Goal: Download file/media

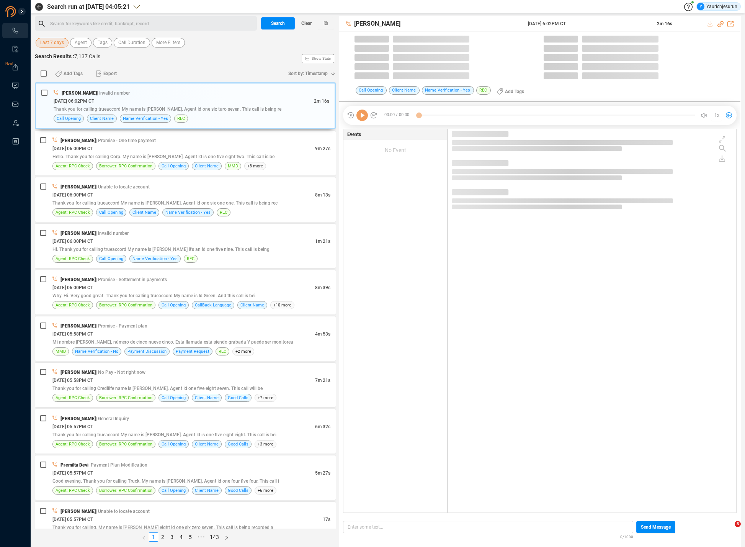
click at [58, 42] on span "Last 7 days" at bounding box center [52, 43] width 24 height 10
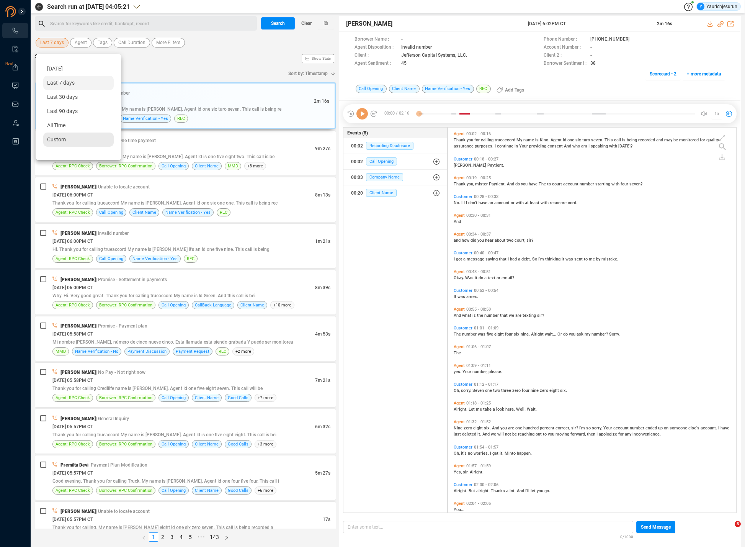
scroll to position [383, 284]
click at [67, 137] on div "Custom" at bounding box center [78, 139] width 70 height 14
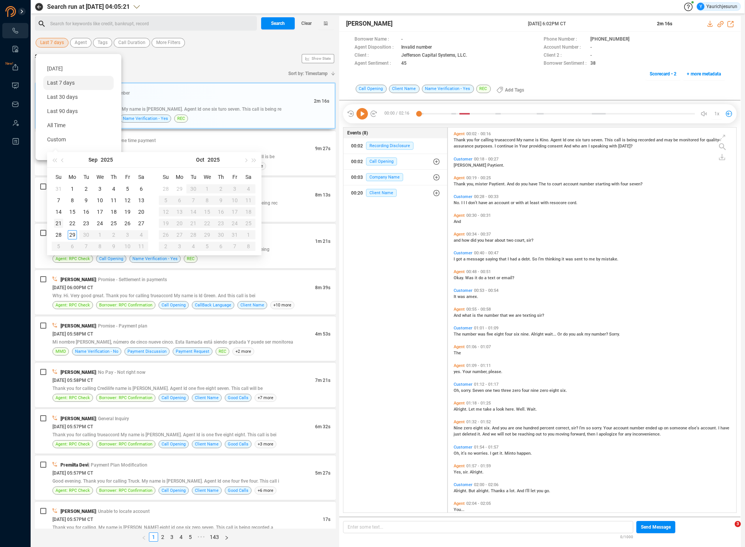
click at [60, 224] on div "21" at bounding box center [58, 223] width 9 height 9
type input "2025-09-21"
type input "2025-09-26"
type input "2025-09-27"
click at [142, 222] on div "27" at bounding box center [141, 223] width 9 height 9
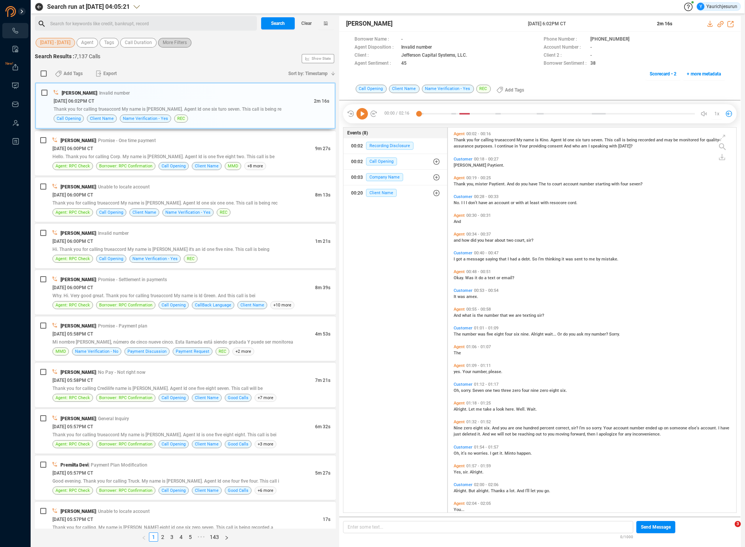
click at [177, 47] on span "More Filters" at bounding box center [175, 43] width 24 height 10
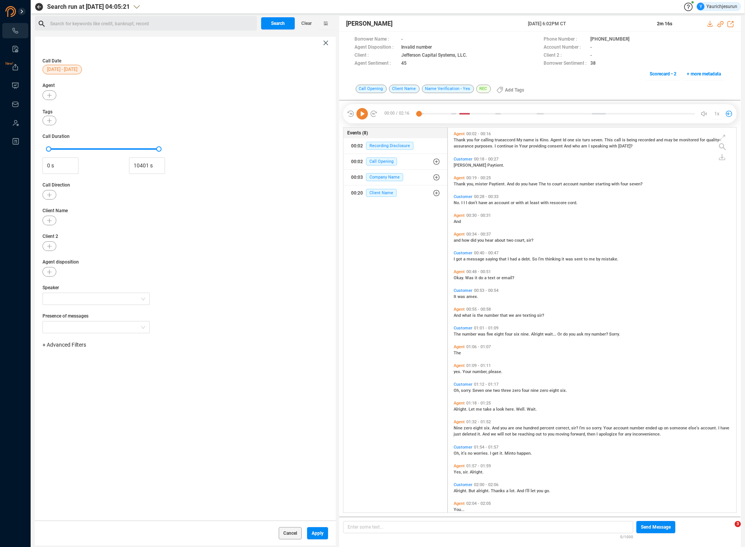
click at [88, 346] on div "+ Advanced Filters" at bounding box center [185, 345] width 286 height 8
click at [69, 343] on span "+ Advanced Filters" at bounding box center [64, 344] width 44 height 6
click at [74, 407] on span "Phone Number" at bounding box center [68, 408] width 36 height 6
click at [119, 370] on div "Enter a comma separated list ﻿" at bounding box center [118, 369] width 145 height 16
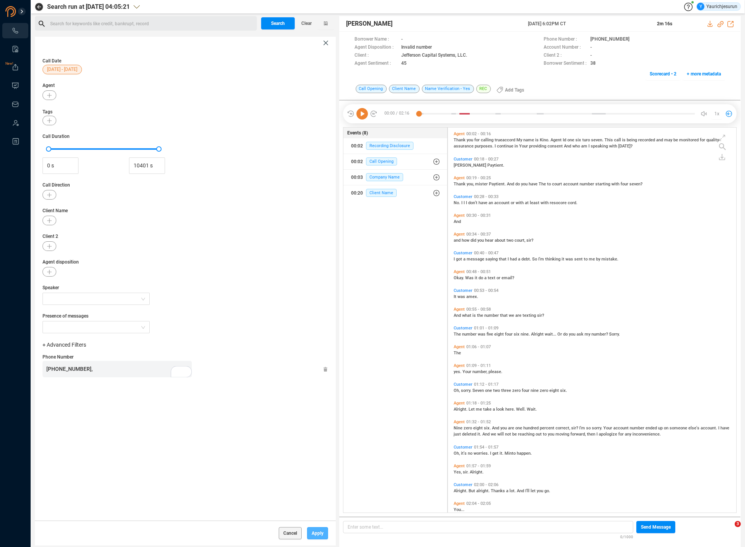
click at [314, 531] on span "Apply" at bounding box center [318, 533] width 12 height 12
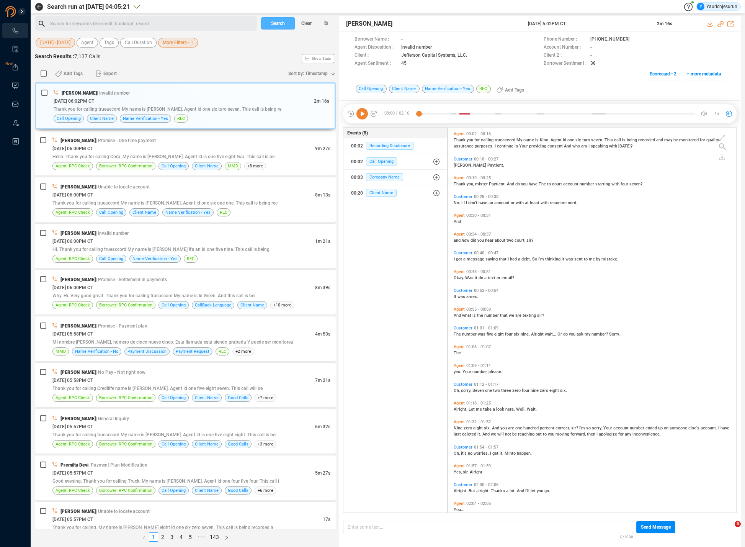
click at [281, 26] on span "Search" at bounding box center [278, 23] width 14 height 12
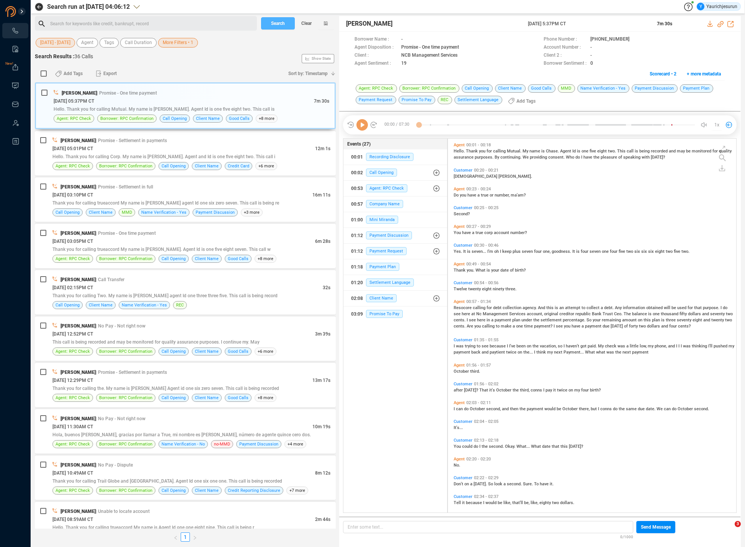
scroll to position [372, 284]
click at [42, 72] on input "checkbox" at bounding box center [44, 73] width 6 height 6
checkbox input "true"
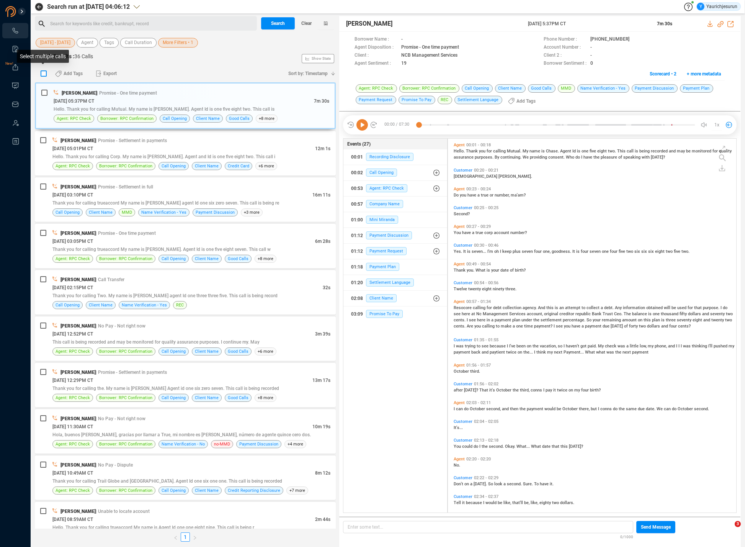
checkbox input "true"
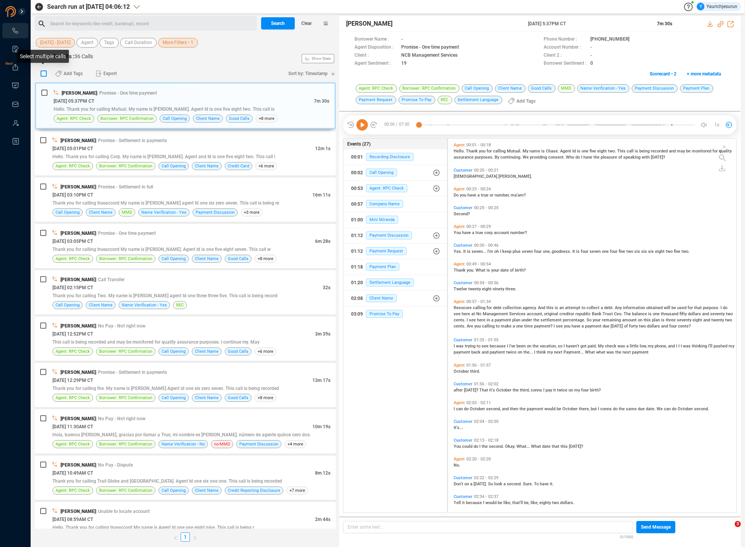
checkbox input "true"
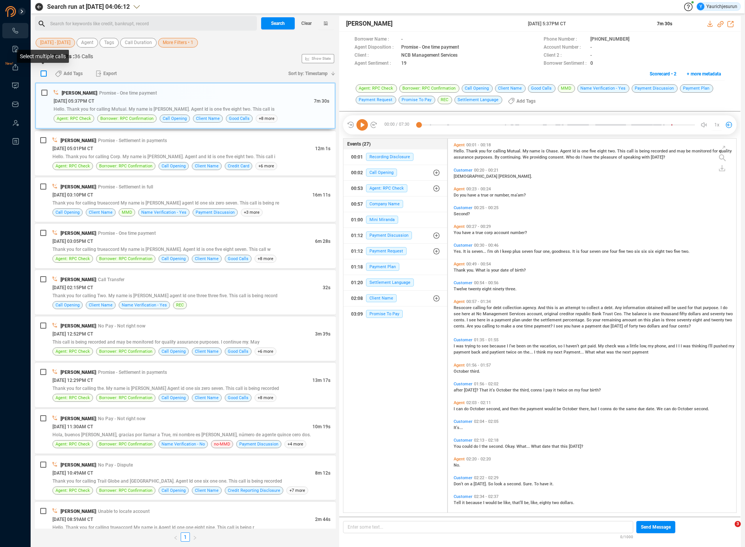
checkbox input "true"
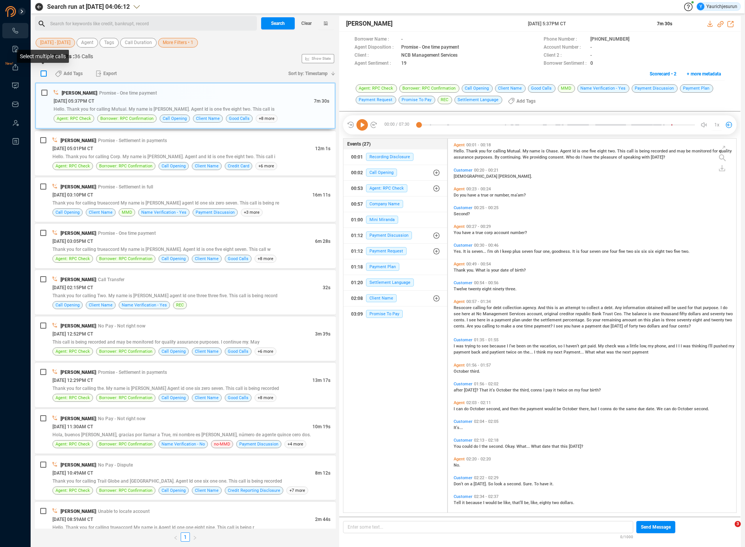
checkbox input "true"
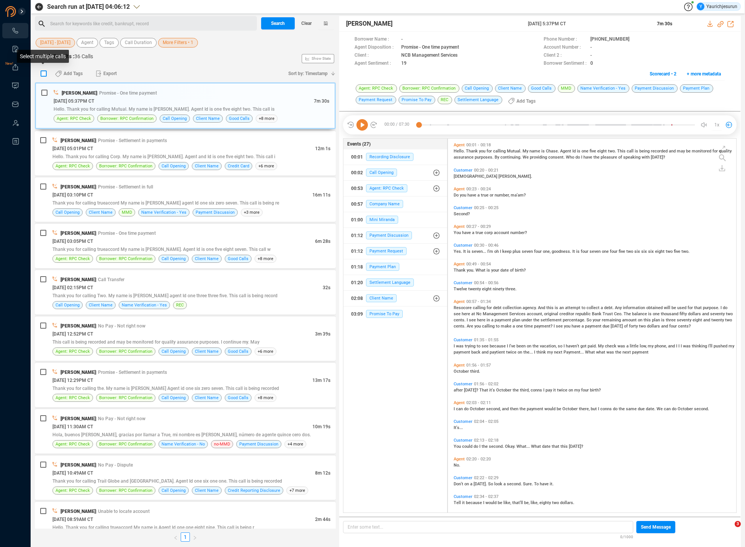
checkbox input "true"
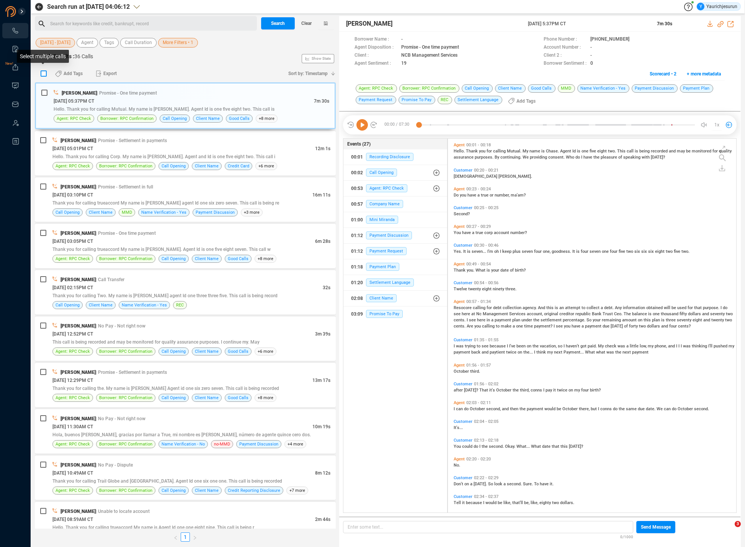
checkbox input "true"
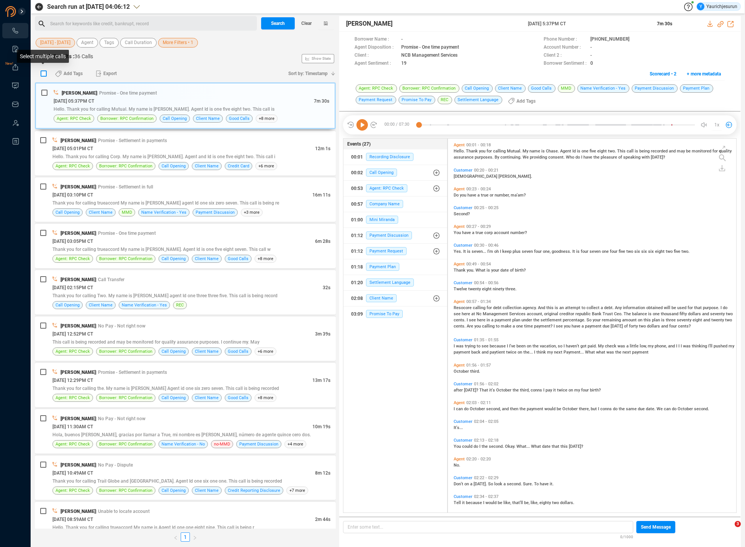
checkbox input "true"
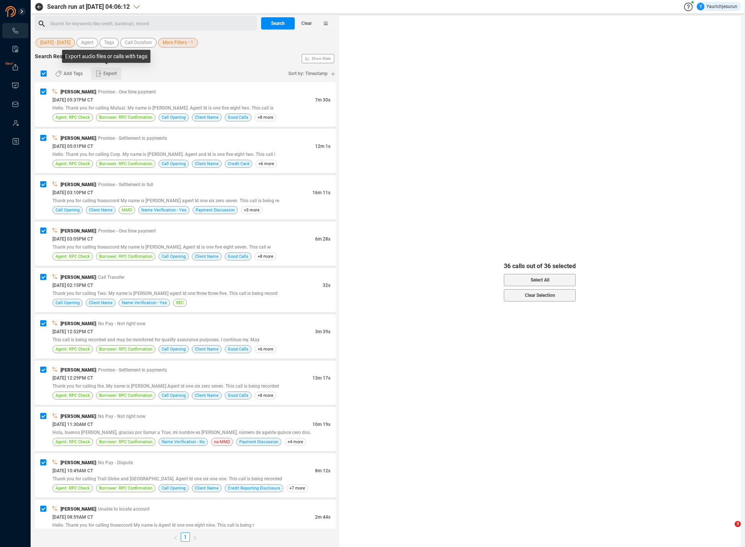
click at [108, 75] on span "Export" at bounding box center [109, 73] width 13 height 12
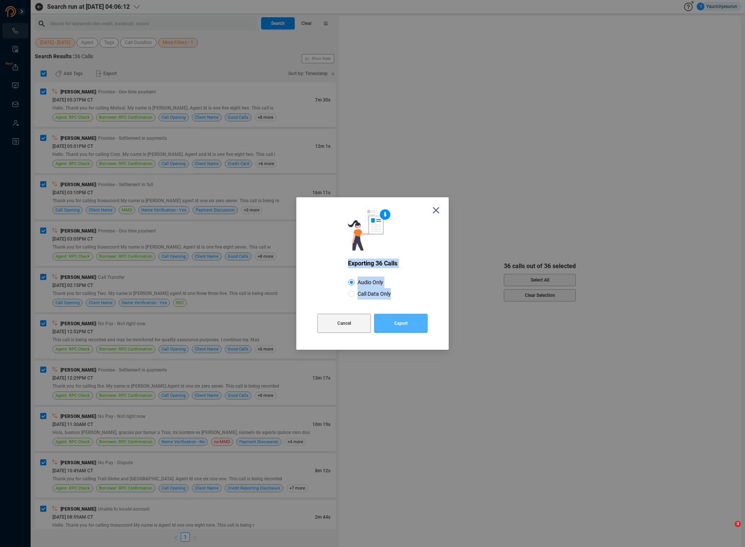
drag, startPoint x: 313, startPoint y: 222, endPoint x: 376, endPoint y: 326, distance: 122.1
click at [376, 326] on div "Exporting 36 Calls Audio Only Call Data Only Cancel Export Max 500 Audio can be…" at bounding box center [372, 273] width 745 height 547
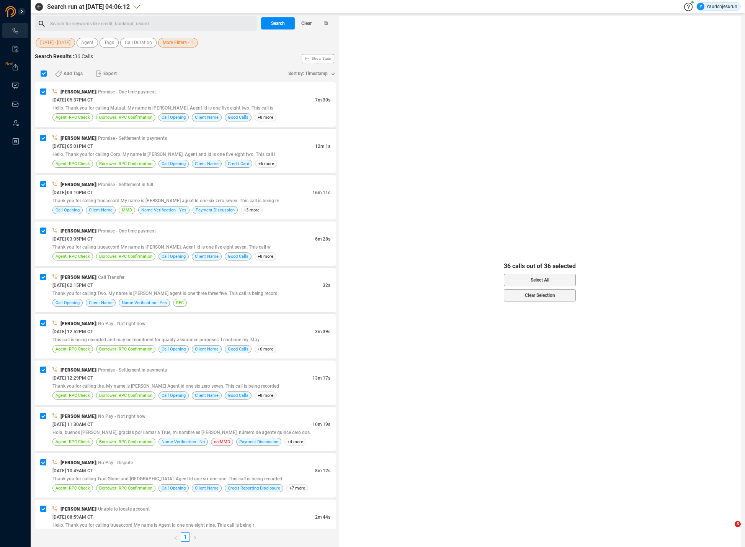
click at [165, 72] on div "Add Tags Export" at bounding box center [166, 73] width 235 height 16
click at [106, 70] on span "Export" at bounding box center [109, 73] width 13 height 12
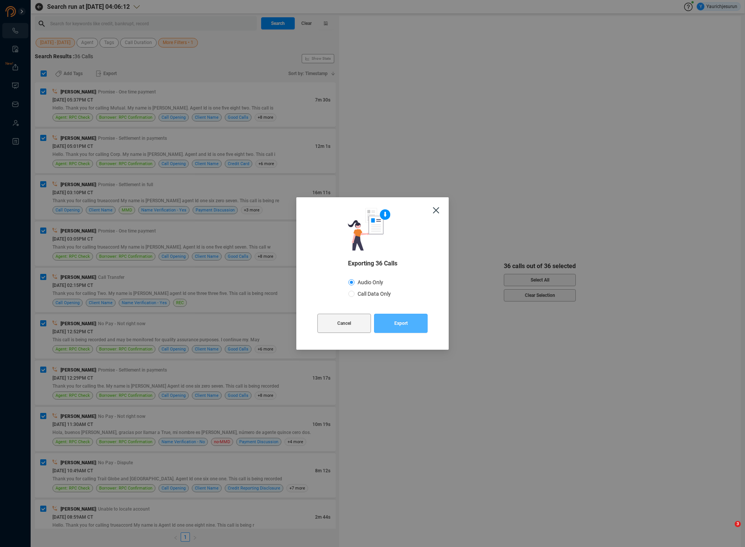
click at [402, 321] on span "Export" at bounding box center [400, 322] width 13 height 19
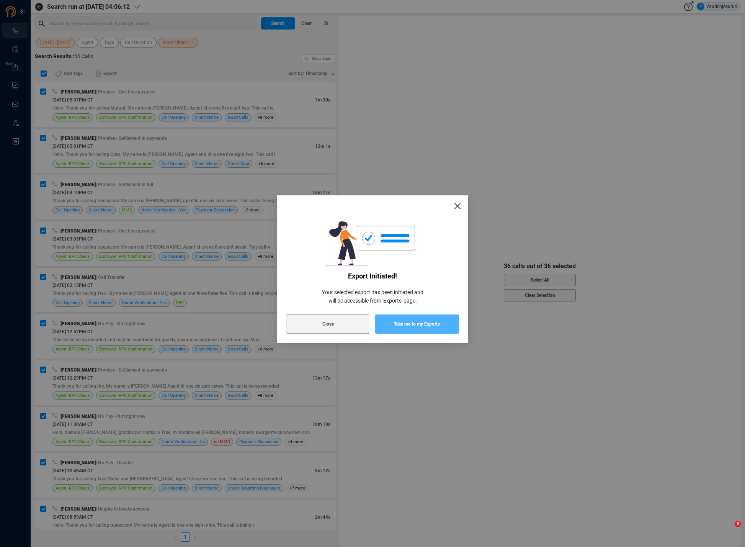
click at [430, 326] on span "Take me to my Exports" at bounding box center [417, 323] width 46 height 19
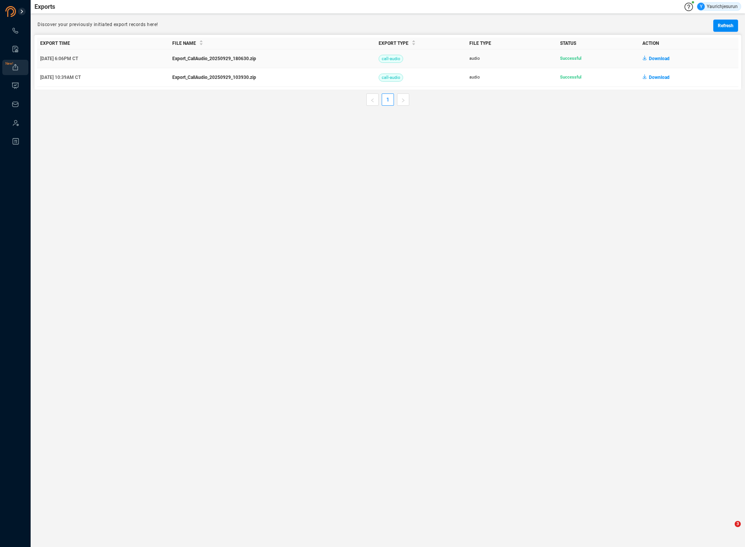
click at [654, 56] on span "Download" at bounding box center [659, 58] width 21 height 12
click at [439, 237] on main "Exports Y Yaurichjesurun Discover your previously initiated export records here…" at bounding box center [388, 273] width 714 height 547
